Goal: Task Accomplishment & Management: Complete application form

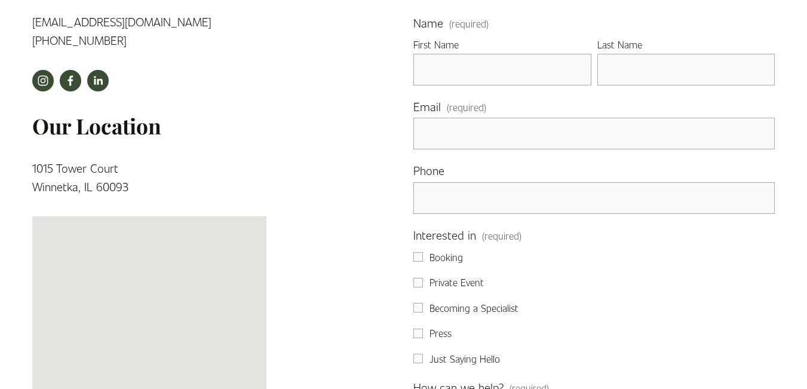
scroll to position [418, 0]
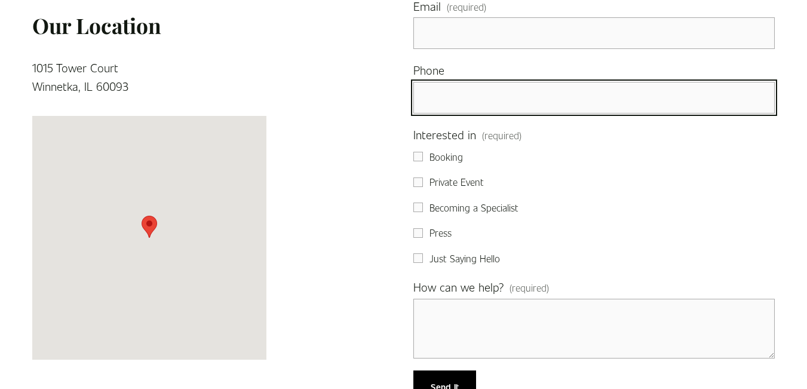
drag, startPoint x: 466, startPoint y: 107, endPoint x: 474, endPoint y: 112, distance: 8.6
click at [467, 107] on input "text" at bounding box center [593, 98] width 361 height 32
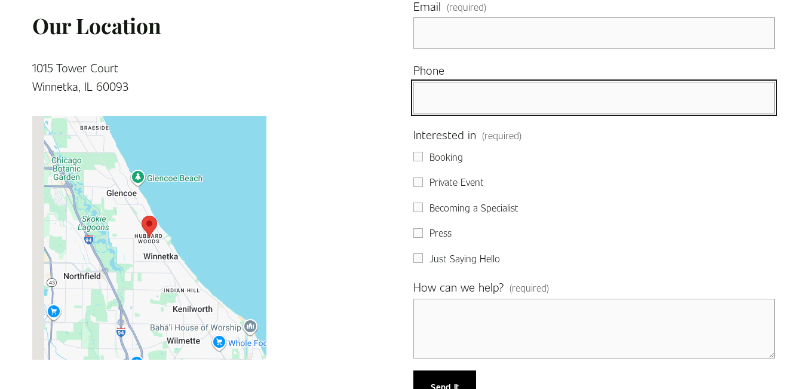
type input "[PHONE_NUMBER]"
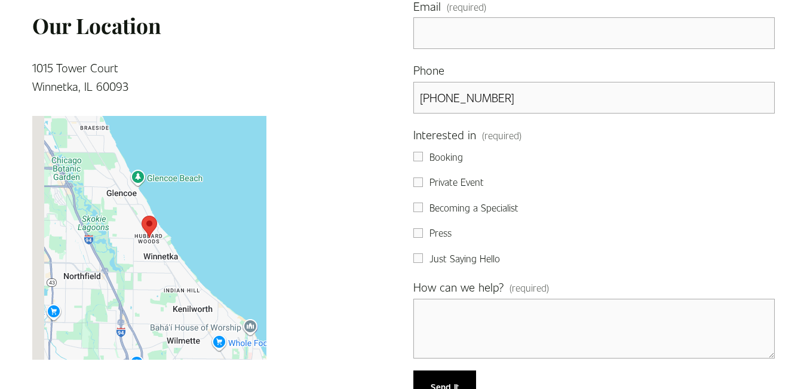
type input "[PERSON_NAME]"
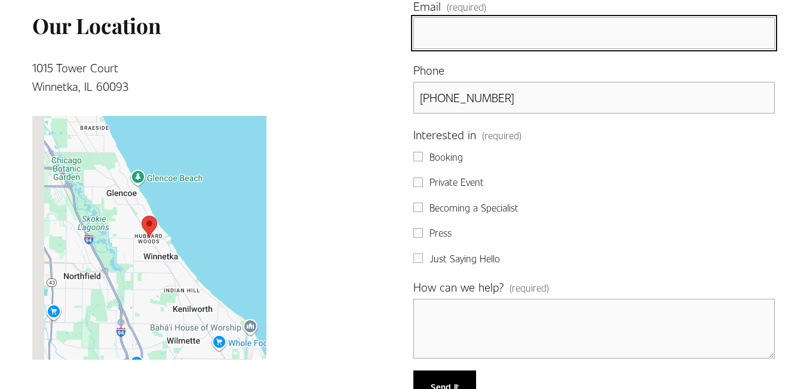
type input "[PERSON_NAME][EMAIL_ADDRESS][DOMAIN_NAME]"
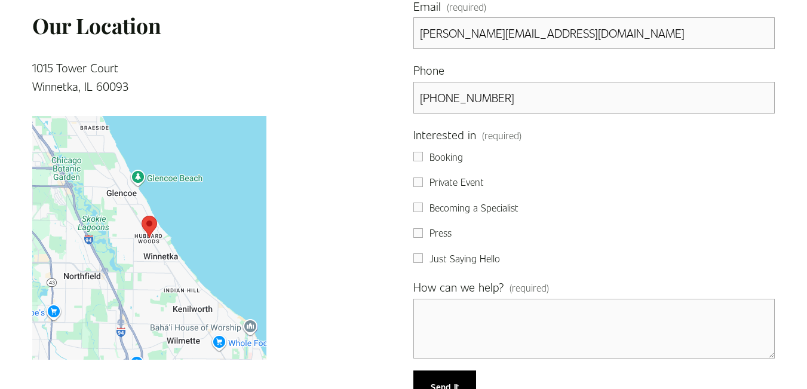
click at [460, 184] on span "Private Event" at bounding box center [456, 182] width 54 height 16
click at [423, 184] on input "Private Event" at bounding box center [418, 182] width 10 height 10
checkbox input "true"
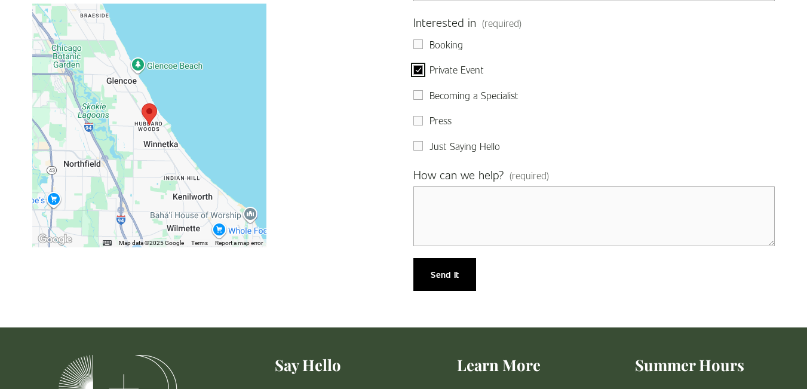
scroll to position [557, 0]
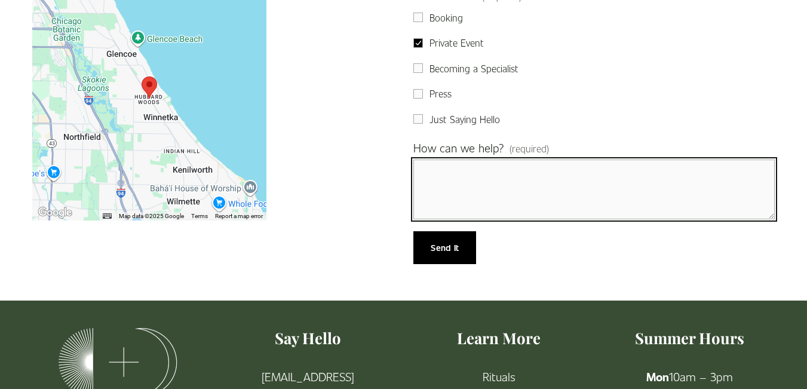
click at [430, 207] on textarea "How can we help? (required)" at bounding box center [593, 189] width 361 height 60
paste textarea ""Sole + [PERSON_NAME] Wellness, Leads for Sole + [PERSON_NAME] Wellness are bei…"
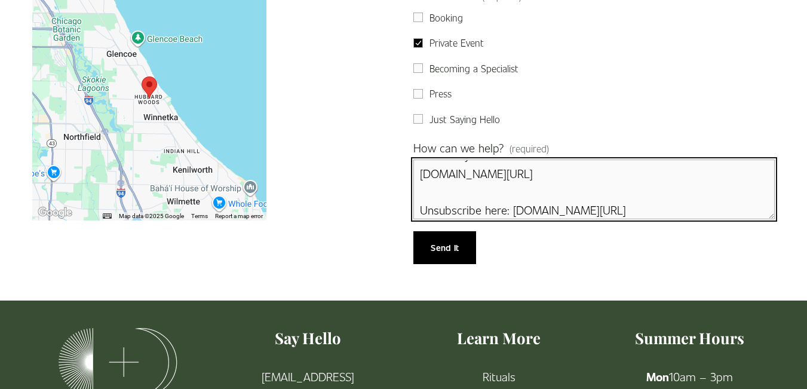
scroll to position [0, 0]
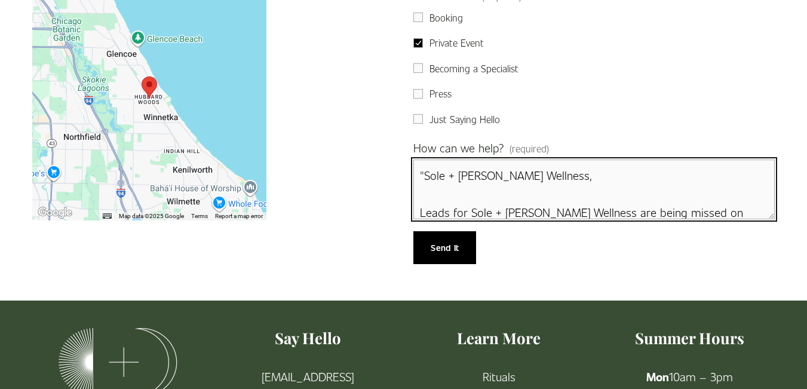
click at [423, 173] on textarea ""Sole + [PERSON_NAME] Wellness, Leads for Sole + [PERSON_NAME] Wellness are bei…" at bounding box center [593, 189] width 361 height 60
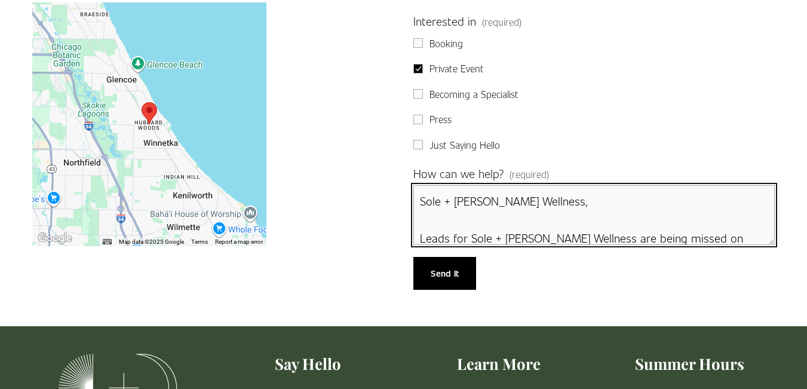
scroll to position [557, 0]
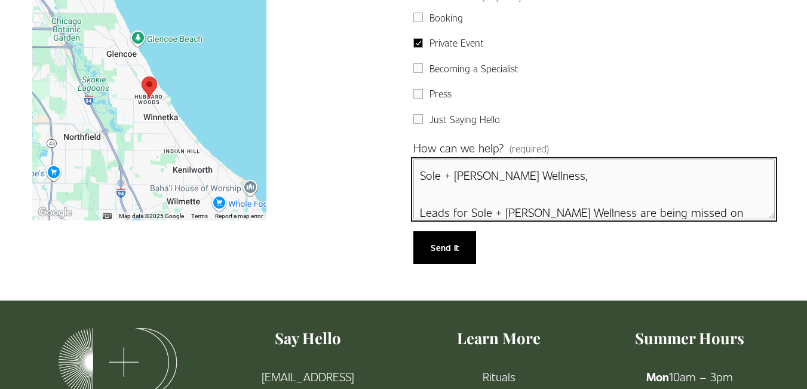
type textarea "Sole + [PERSON_NAME] Wellness, Leads for Sole + [PERSON_NAME] Wellness are bein…"
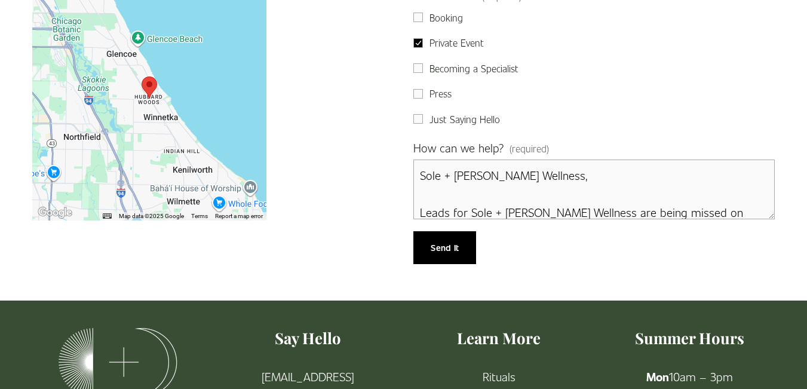
click at [440, 245] on span "Send It" at bounding box center [445, 247] width 28 height 12
